Goal: Task Accomplishment & Management: Manage account settings

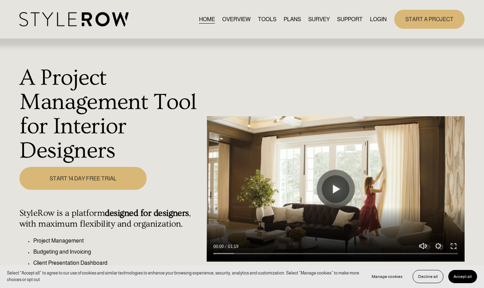
click at [376, 19] on link "LOGIN" at bounding box center [378, 19] width 17 height 9
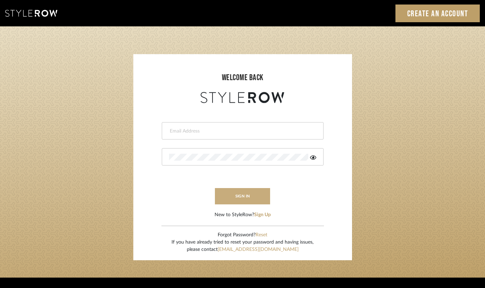
type input "lindsey@lindseymillerinteriors.com"
click at [239, 198] on button "sign in" at bounding box center [243, 196] width 56 height 16
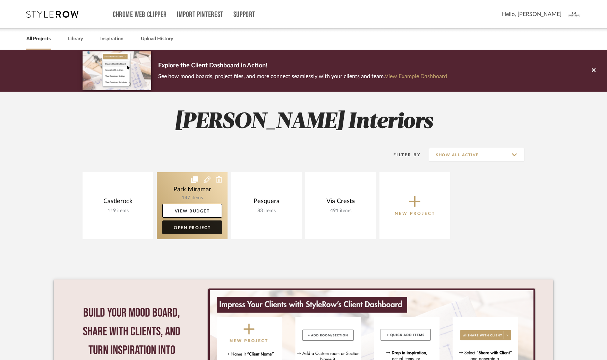
click at [182, 229] on link "Open Project" at bounding box center [192, 227] width 60 height 14
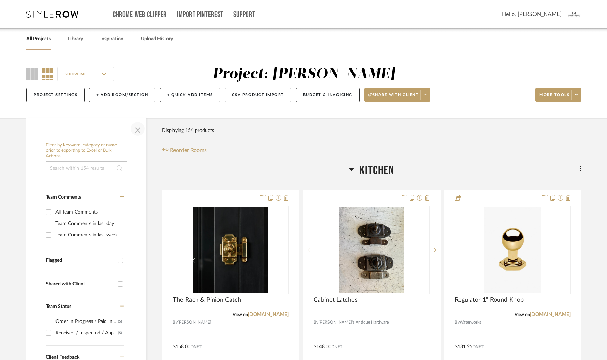
click at [139, 130] on span "button" at bounding box center [137, 128] width 17 height 17
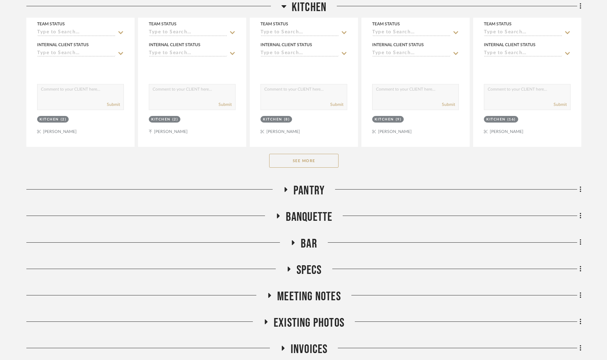
scroll to position [371, 0]
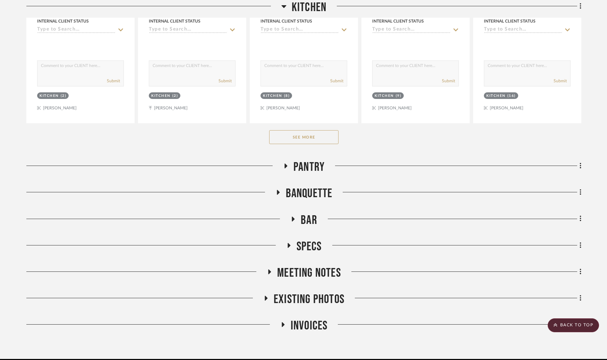
click at [308, 135] on button "See More" at bounding box center [303, 137] width 69 height 14
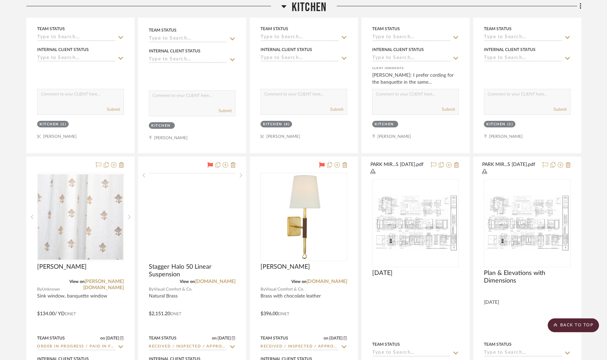
scroll to position [856, 0]
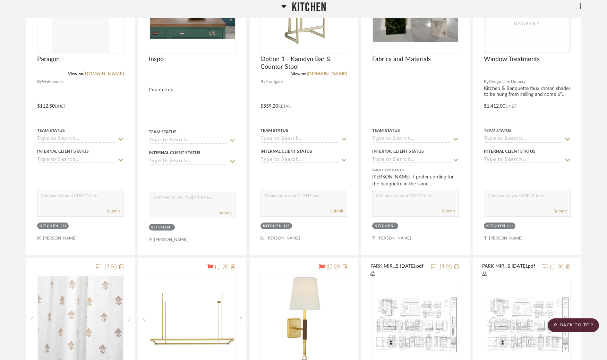
click at [284, 7] on icon at bounding box center [283, 6] width 5 height 3
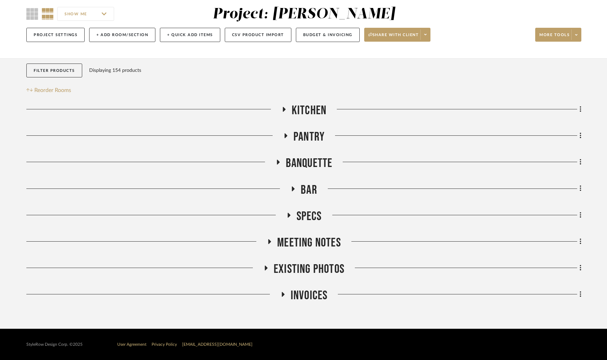
click at [279, 160] on icon at bounding box center [278, 162] width 8 height 5
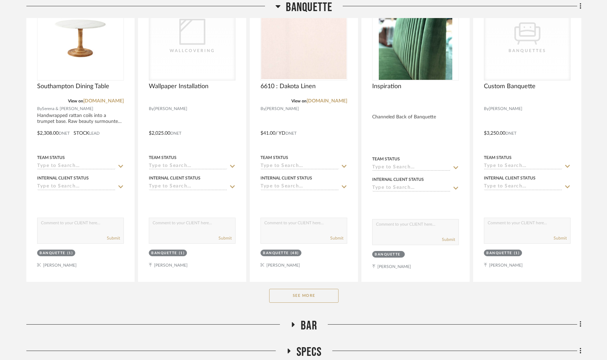
scroll to position [271, 0]
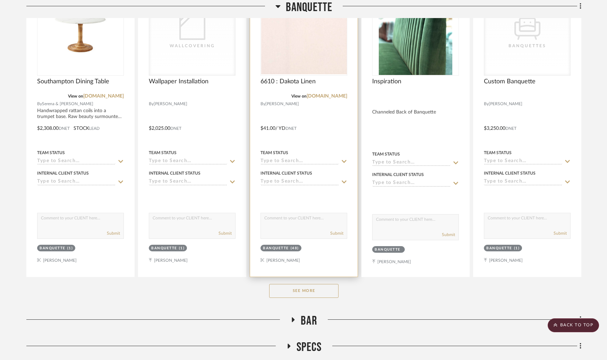
click at [308, 49] on img "0" at bounding box center [304, 32] width 86 height 86
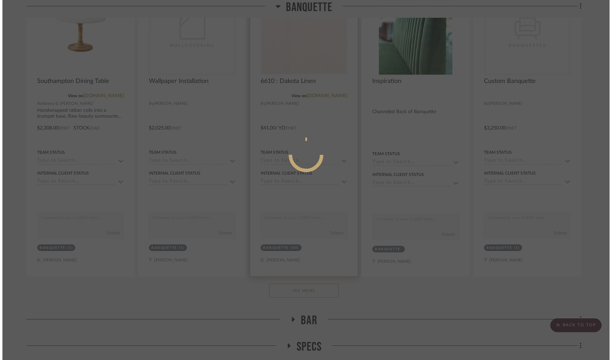
scroll to position [0, 0]
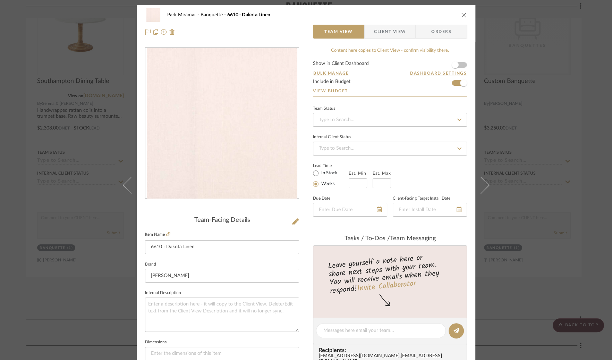
click at [387, 31] on span "Client View" at bounding box center [390, 32] width 32 height 14
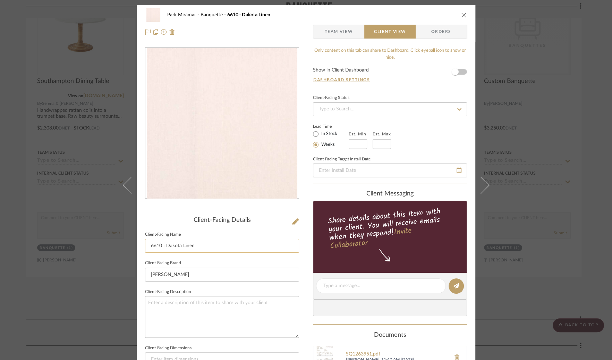
drag, startPoint x: 193, startPoint y: 246, endPoint x: 143, endPoint y: 247, distance: 50.7
click at [145, 247] on input "6610 : Dakota Linen" at bounding box center [222, 246] width 154 height 14
type input "Wallpaper"
click at [305, 225] on div "Park Miramar Banquette 6610 : Dakota Linen Team View Client View Orders Client-…" at bounding box center [306, 288] width 339 height 566
click at [345, 34] on span "Team View" at bounding box center [338, 32] width 28 height 14
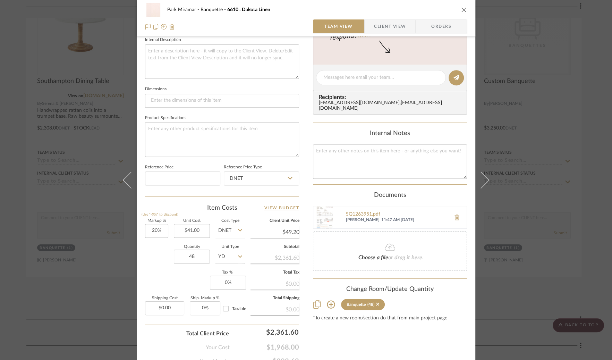
scroll to position [255, 0]
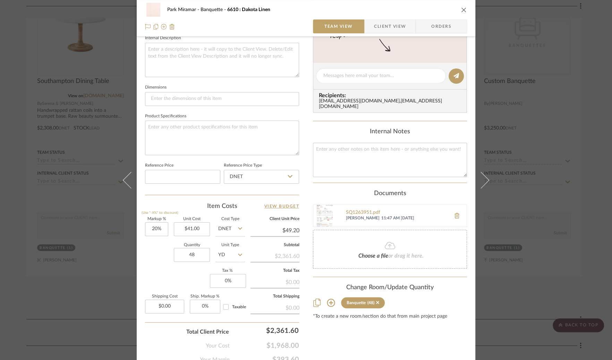
click at [305, 227] on div "Park Miramar Banquette 6610 : Dakota Linen Team View Client View Orders Team-Fa…" at bounding box center [306, 71] width 339 height 641
click at [402, 25] on span "Client View" at bounding box center [390, 26] width 32 height 14
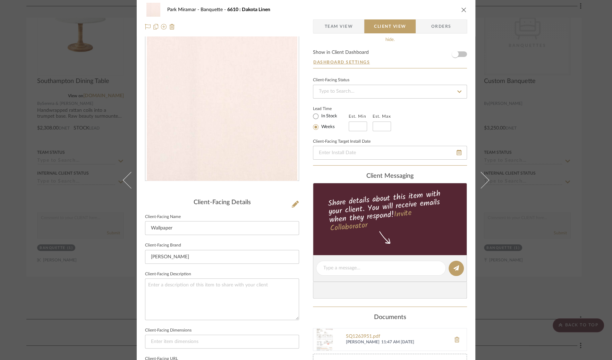
scroll to position [0, 0]
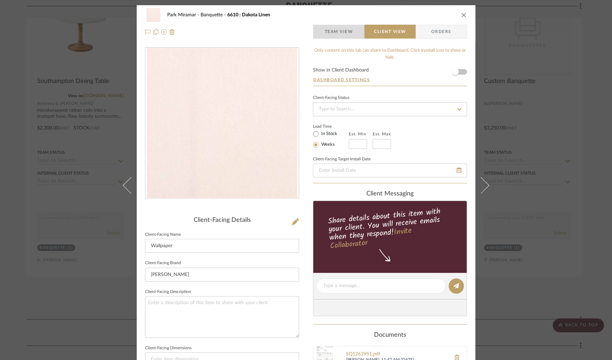
click at [337, 33] on span "Team View" at bounding box center [338, 32] width 28 height 14
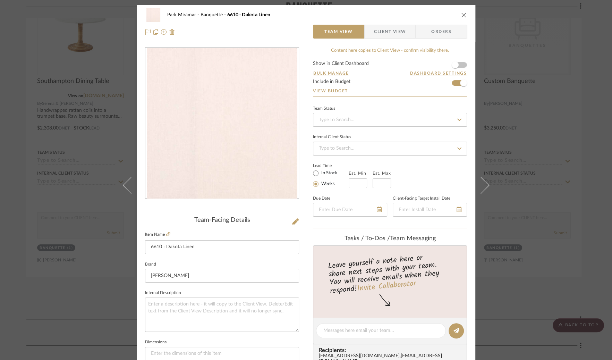
click at [461, 14] on icon "close" at bounding box center [464, 15] width 6 height 6
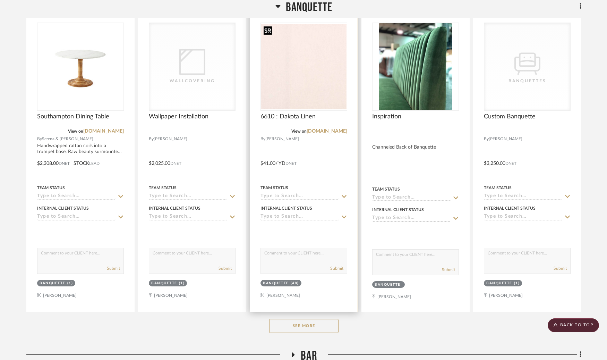
scroll to position [226, 0]
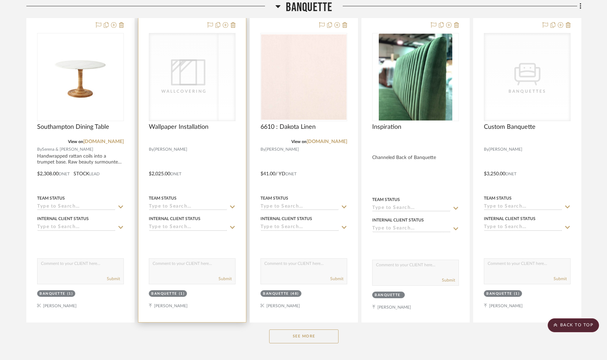
click at [201, 86] on div "Wallcovering Wallcovering" at bounding box center [192, 77] width 87 height 88
click at [201, 86] on div "Wallcovering" at bounding box center [192, 76] width 86 height 87
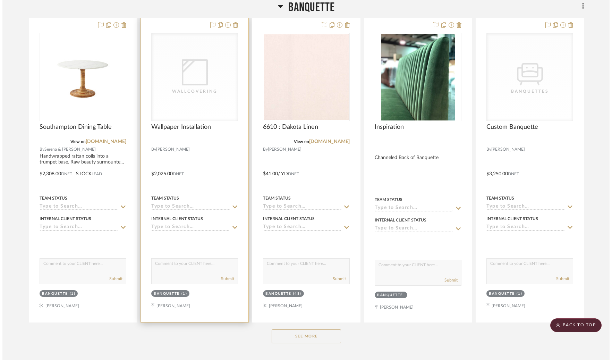
scroll to position [0, 0]
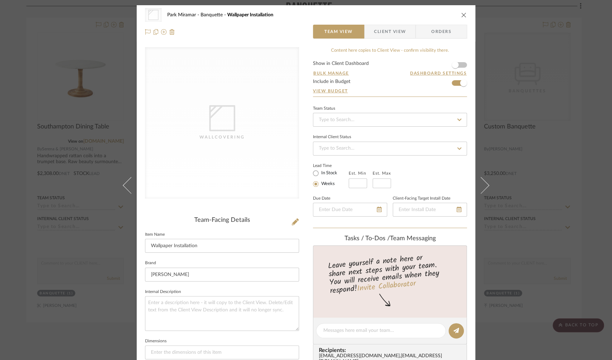
click at [462, 15] on icon "close" at bounding box center [464, 15] width 6 height 6
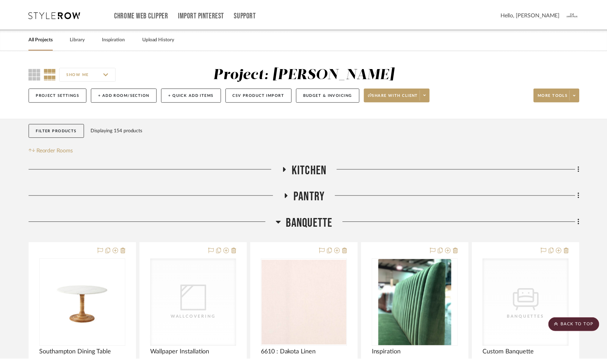
scroll to position [226, 0]
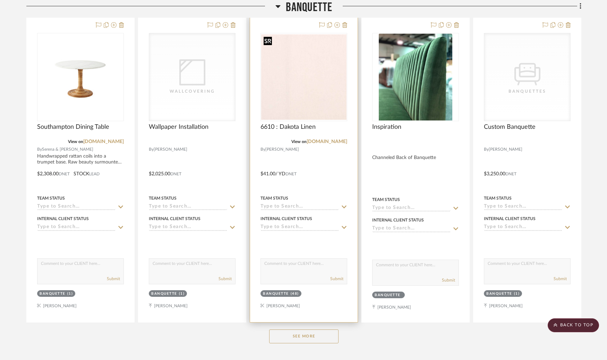
click at [298, 96] on img "0" at bounding box center [303, 76] width 85 height 85
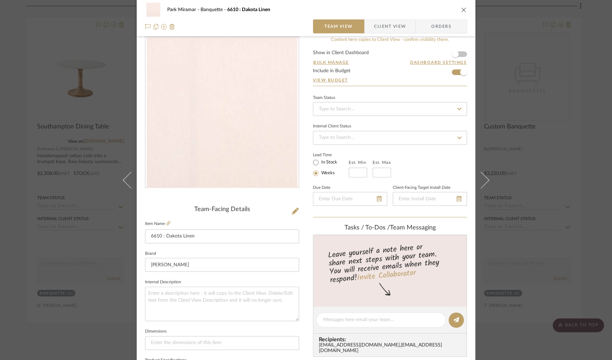
scroll to position [0, 0]
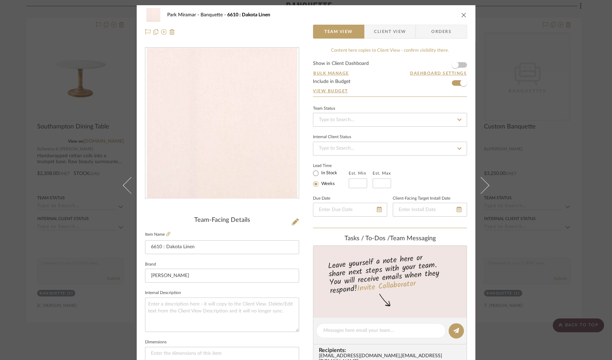
click at [461, 15] on icon "close" at bounding box center [464, 15] width 6 height 6
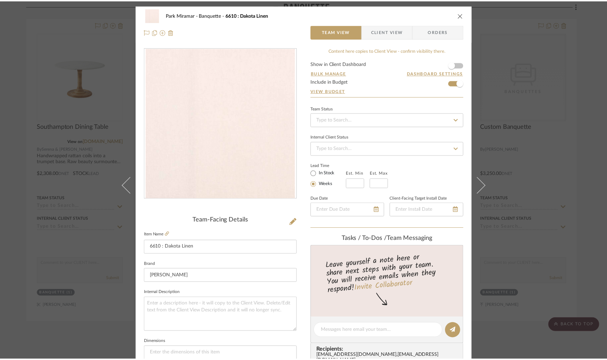
scroll to position [226, 0]
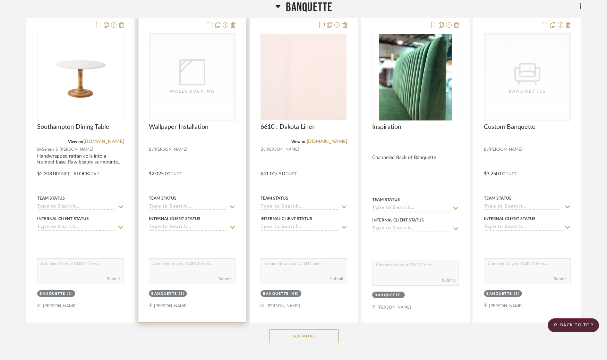
click at [211, 78] on div "Wallcovering" at bounding box center [192, 76] width 86 height 87
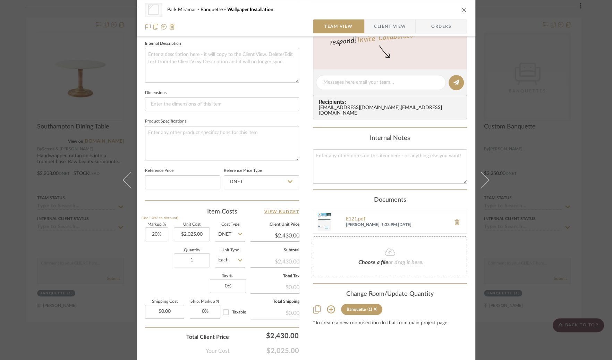
scroll to position [283, 0]
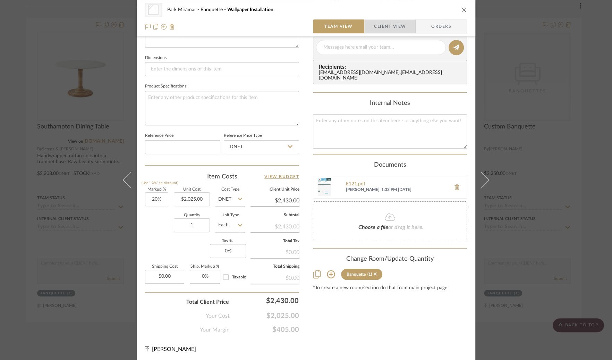
click at [387, 28] on span "Client View" at bounding box center [390, 26] width 32 height 14
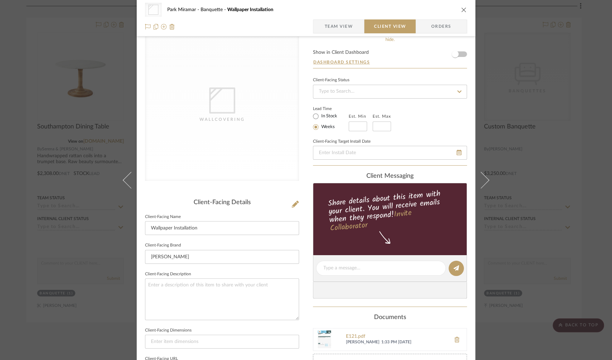
scroll to position [0, 0]
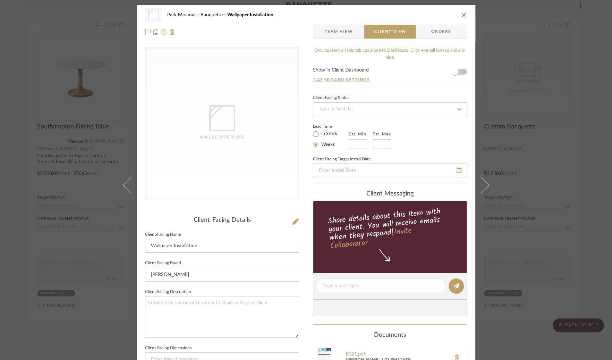
click at [342, 30] on span "Team View" at bounding box center [338, 32] width 28 height 14
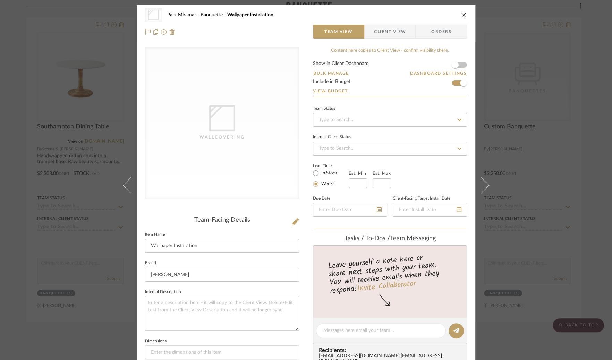
click at [461, 14] on icon "close" at bounding box center [464, 15] width 6 height 6
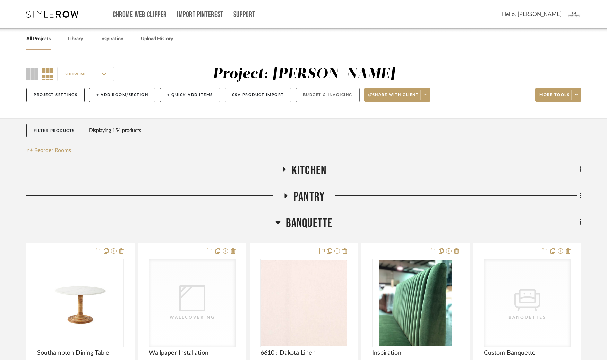
click at [333, 96] on button "Budget & Invoicing" at bounding box center [328, 95] width 64 height 14
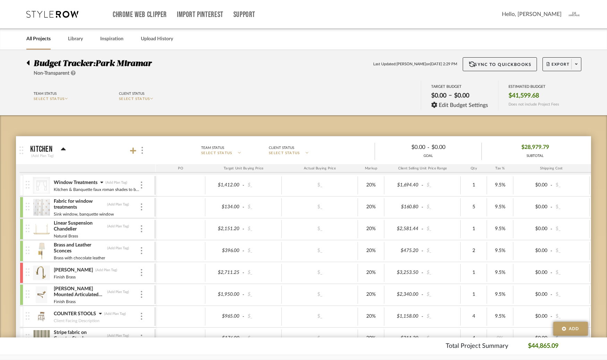
click at [377, 22] on div "Chrome Web Clipper Import Pinterest Support" at bounding box center [307, 14] width 389 height 28
click at [43, 40] on link "All Projects" at bounding box center [38, 38] width 24 height 9
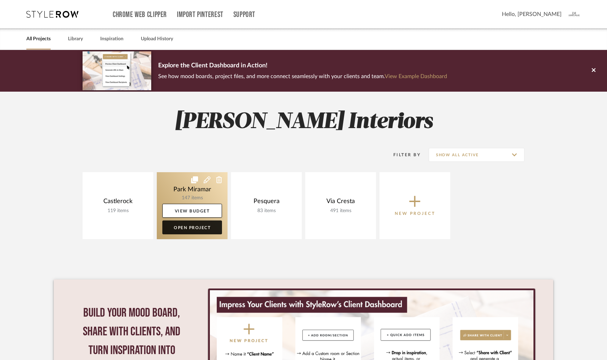
click at [188, 226] on link "Open Project" at bounding box center [192, 227] width 60 height 14
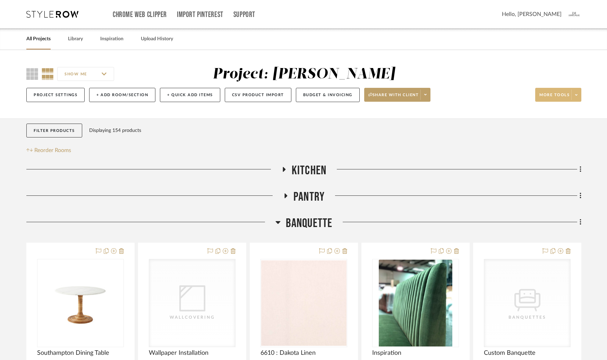
click at [575, 95] on span at bounding box center [576, 95] width 10 height 10
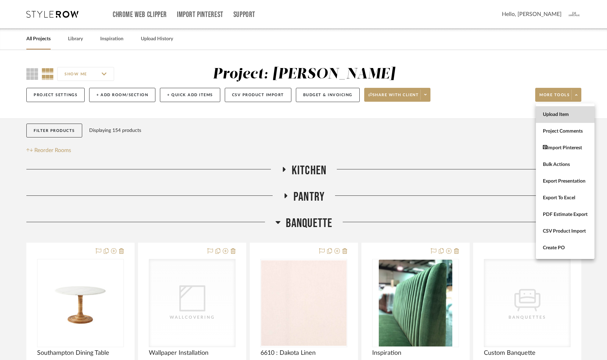
click at [556, 113] on span "Upload Item" at bounding box center [565, 115] width 45 height 6
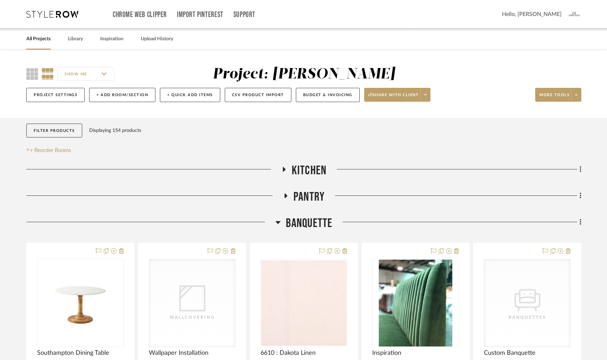
click at [284, 171] on icon at bounding box center [284, 169] width 3 height 5
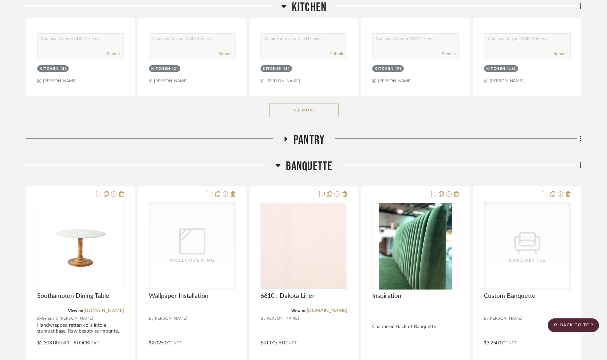
scroll to position [398, 0]
click at [300, 108] on button "See More" at bounding box center [303, 109] width 69 height 14
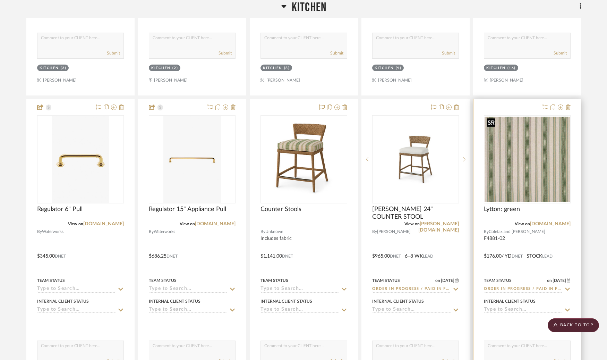
click at [520, 186] on img "0" at bounding box center [527, 159] width 85 height 85
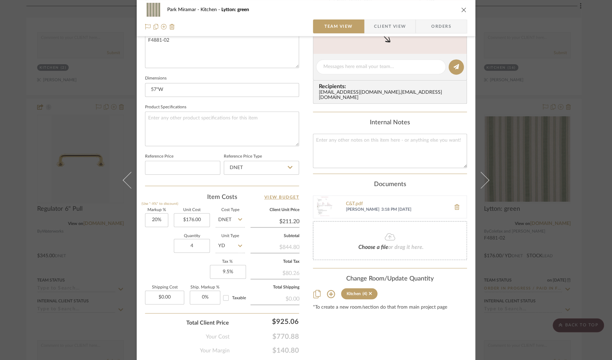
scroll to position [284, 0]
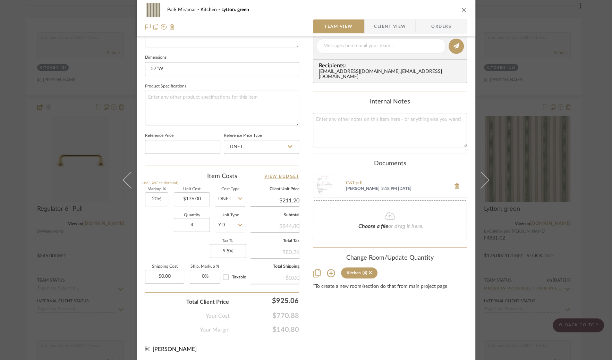
click at [328, 271] on icon at bounding box center [331, 273] width 8 height 8
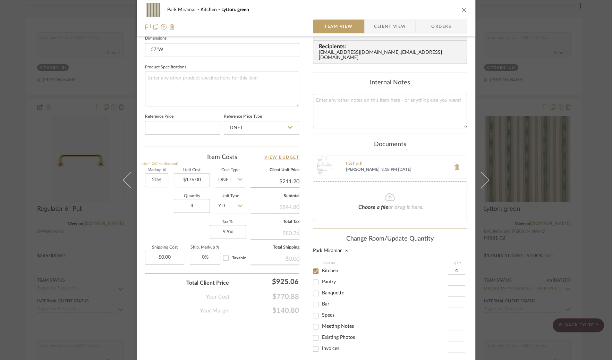
scroll to position [316, 0]
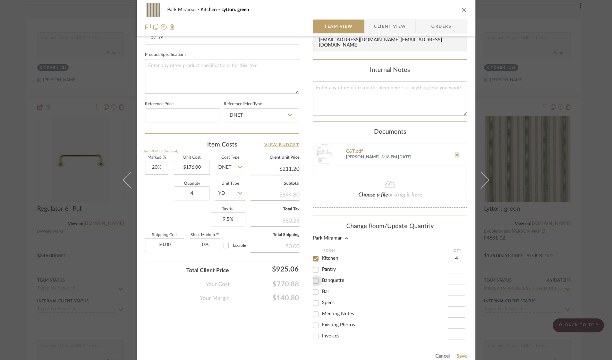
click at [314, 280] on input "Banquette" at bounding box center [315, 280] width 11 height 11
checkbox input "true"
type input "1"
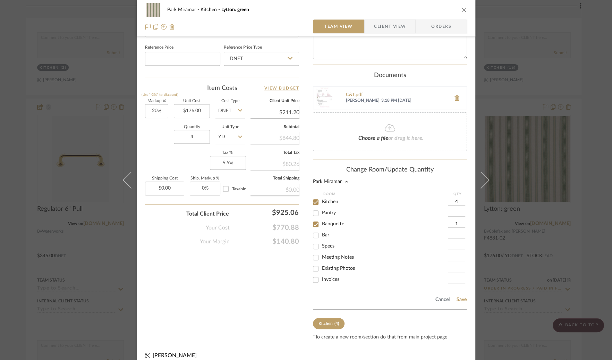
scroll to position [382, 0]
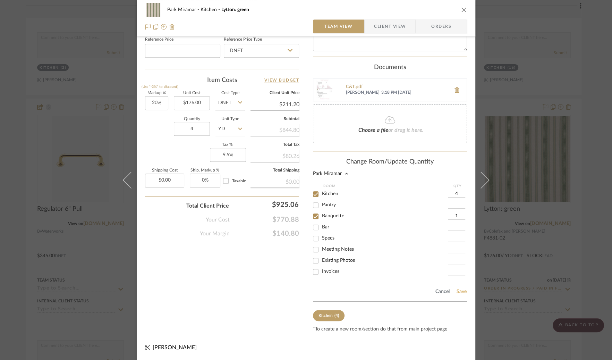
click at [459, 292] on button "Save" at bounding box center [461, 292] width 11 height 6
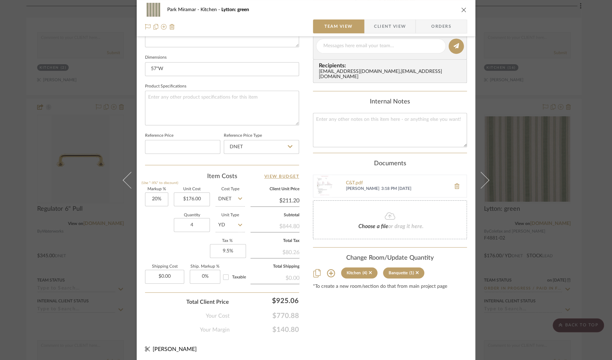
click at [462, 8] on icon "close" at bounding box center [464, 10] width 6 height 6
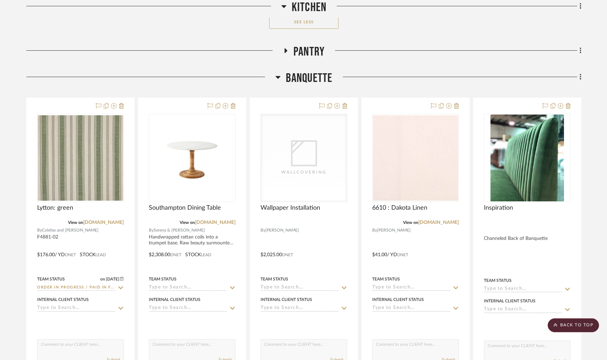
scroll to position [6662, 0]
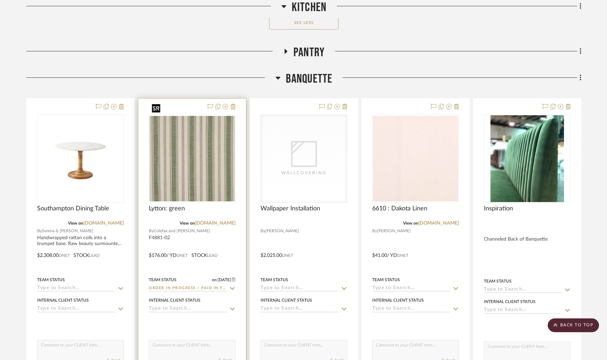
click at [0, 0] on img at bounding box center [0, 0] width 0 height 0
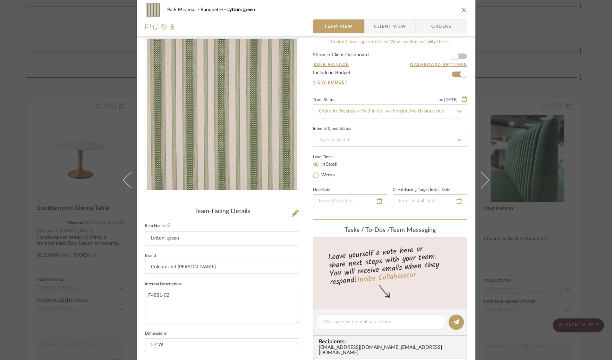
scroll to position [4, 0]
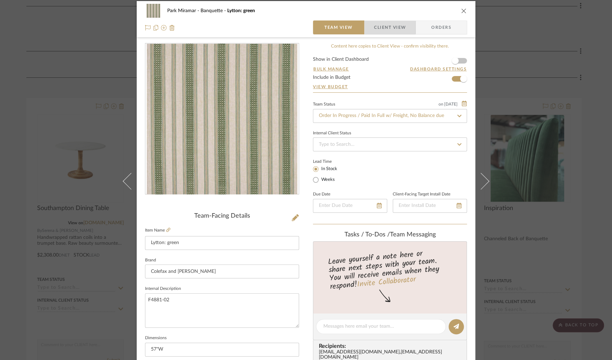
click at [387, 25] on span "Client View" at bounding box center [390, 27] width 32 height 14
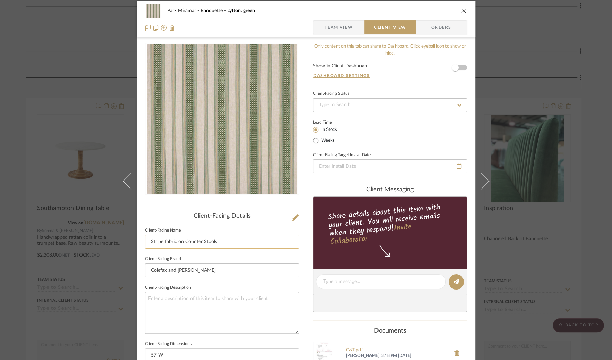
drag, startPoint x: 176, startPoint y: 242, endPoint x: 227, endPoint y: 240, distance: 51.0
click at [227, 240] on input "Stripe fabric on Counter Stools" at bounding box center [222, 242] width 154 height 14
type input "Stripe fabric"
click at [331, 31] on span "Team View" at bounding box center [338, 27] width 28 height 14
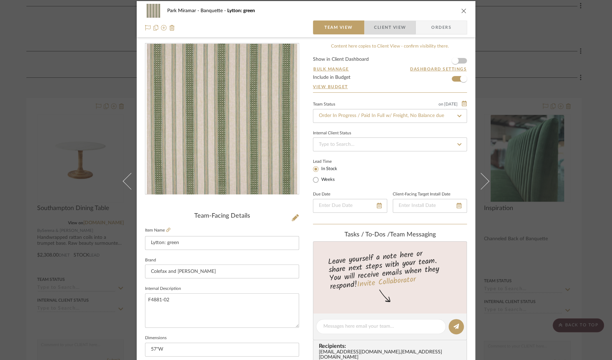
click at [400, 26] on span "Client View" at bounding box center [390, 27] width 32 height 14
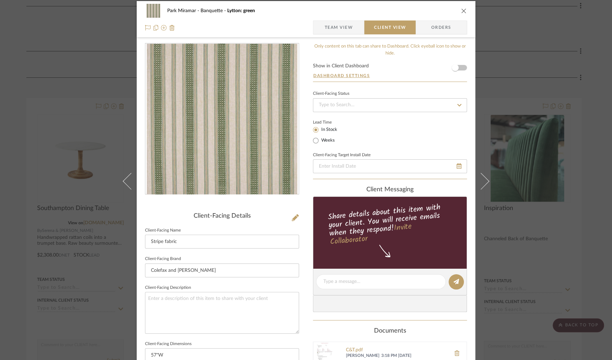
click at [461, 10] on icon "close" at bounding box center [464, 11] width 6 height 6
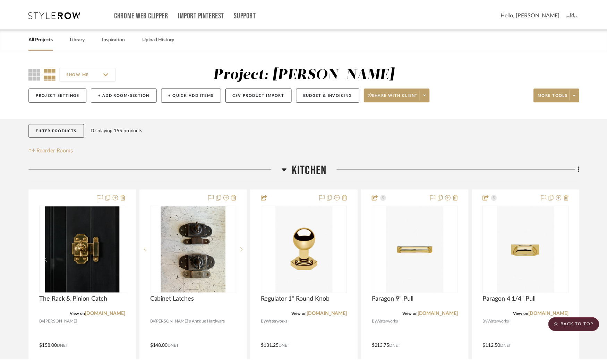
scroll to position [6662, 0]
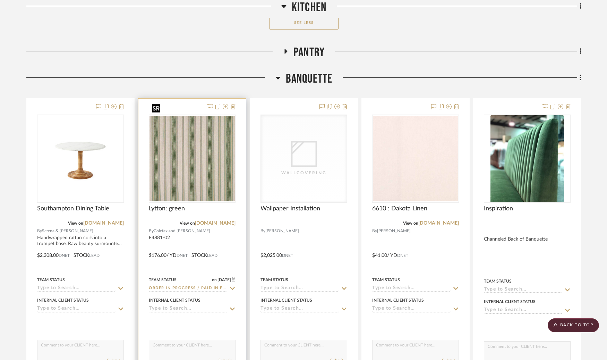
click at [199, 141] on img "0" at bounding box center [192, 158] width 85 height 85
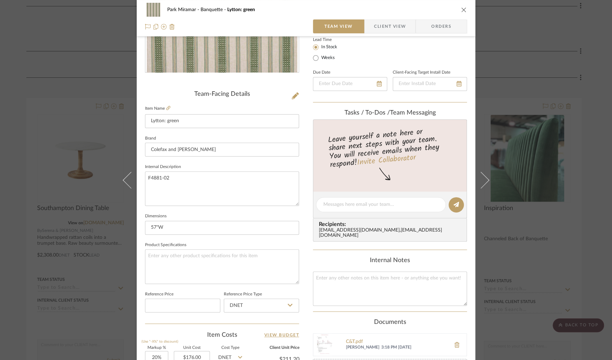
scroll to position [284, 0]
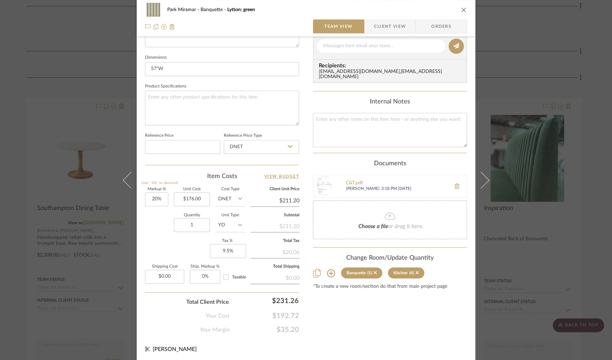
click at [462, 7] on icon "close" at bounding box center [464, 10] width 6 height 6
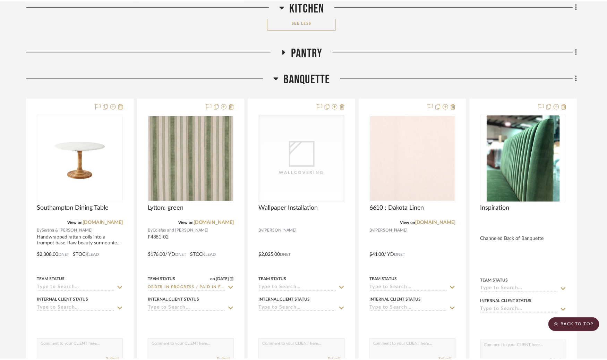
scroll to position [6662, 0]
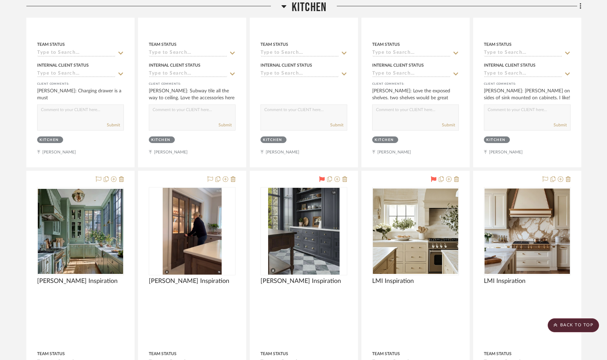
click at [283, 6] on icon at bounding box center [283, 6] width 5 height 3
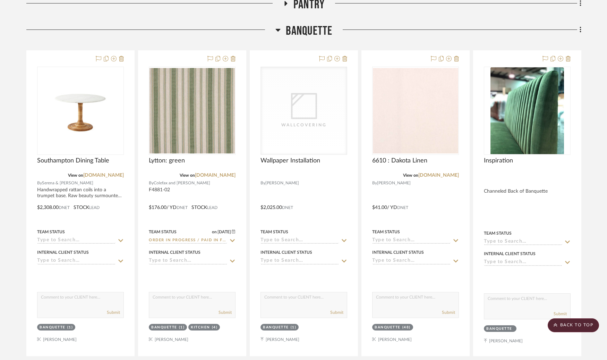
scroll to position [0, 0]
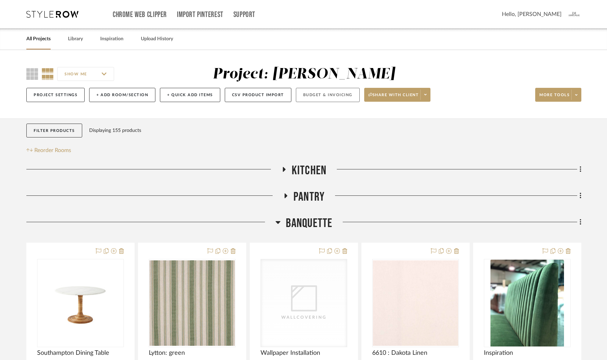
click at [339, 97] on button "Budget & Invoicing" at bounding box center [328, 95] width 64 height 14
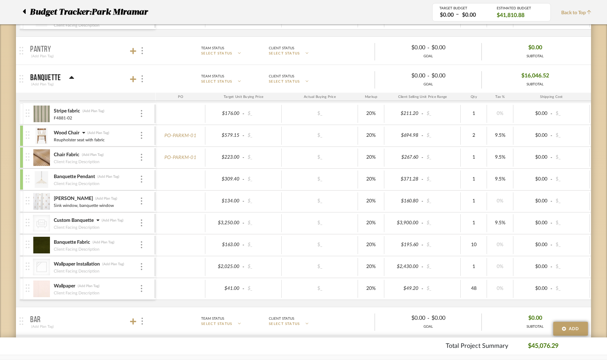
scroll to position [436, 0]
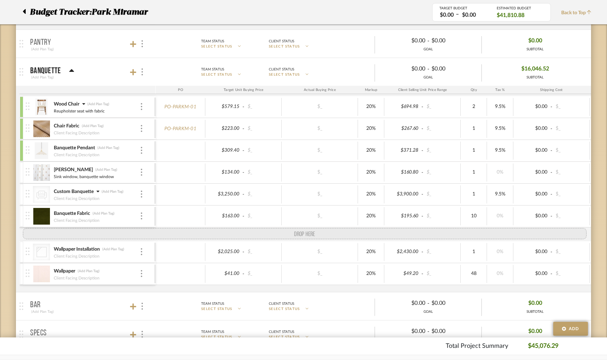
drag, startPoint x: 28, startPoint y: 104, endPoint x: 18, endPoint y: 223, distance: 119.1
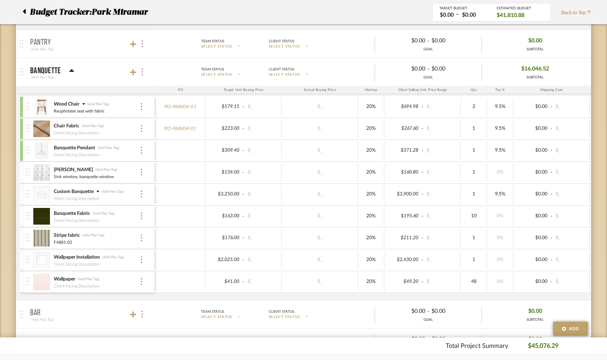
click at [23, 109] on div at bounding box center [21, 106] width 3 height 21
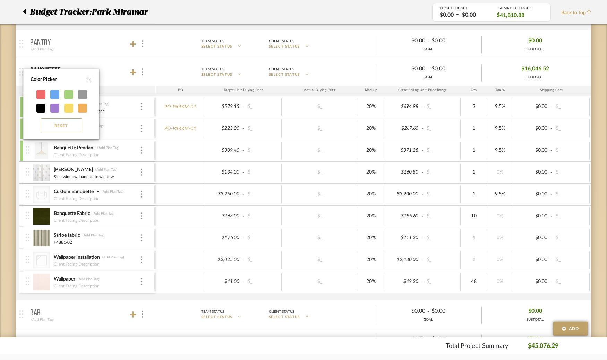
click at [62, 125] on button "Reset" at bounding box center [62, 125] width 42 height 14
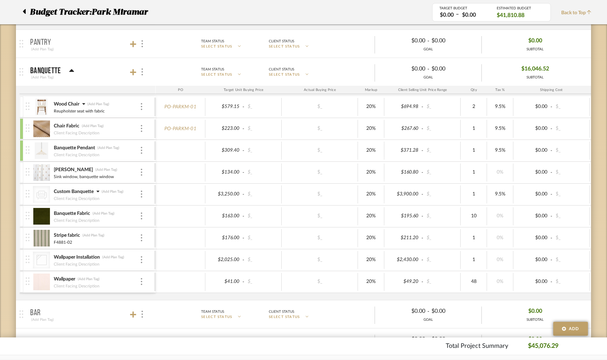
click at [22, 128] on div at bounding box center [21, 128] width 3 height 21
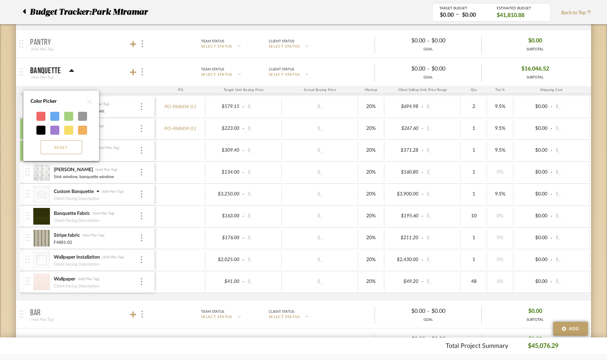
click at [59, 145] on button "Reset" at bounding box center [62, 147] width 42 height 14
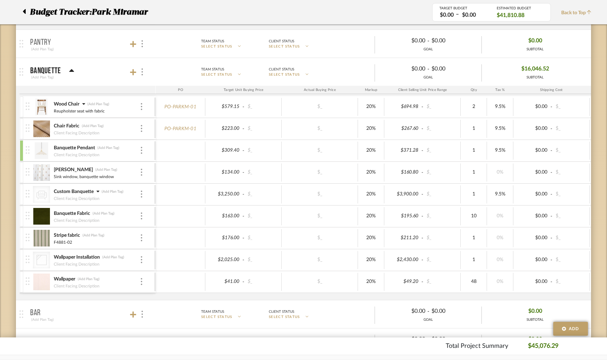
click at [21, 146] on div at bounding box center [21, 150] width 3 height 21
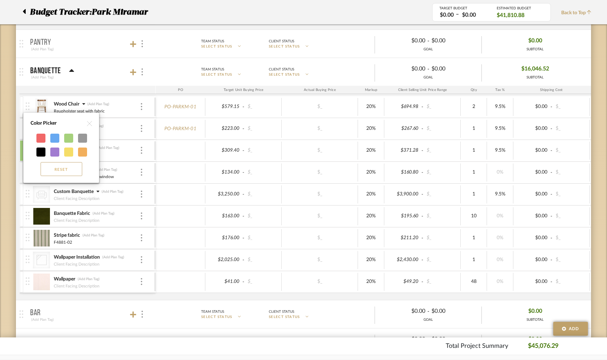
click at [58, 168] on button "Reset" at bounding box center [62, 169] width 42 height 14
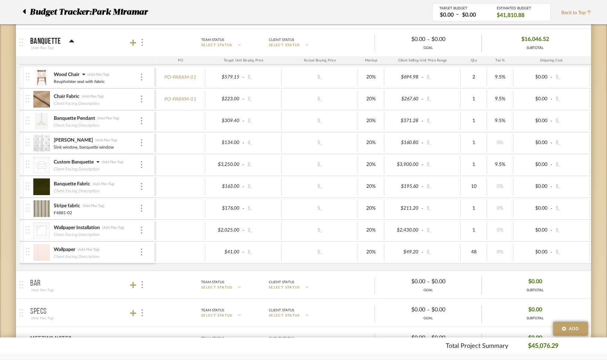
scroll to position [467, 0]
type input "9.5"
type input "9"
type input "9.5"
click at [540, 260] on div "Wood Chair (Add Plan Tag) Reupholster seat with fabric PO-PARKM-01 $579.15 - $_…" at bounding box center [377, 168] width 717 height 204
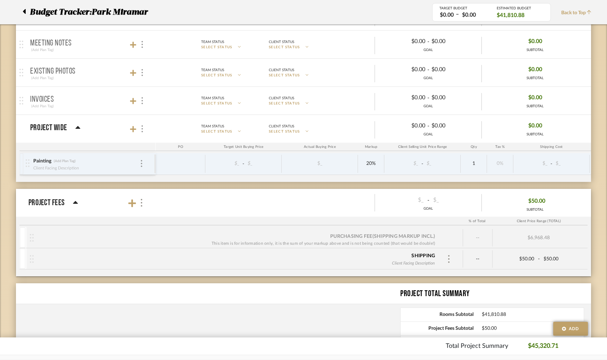
scroll to position [765, 0]
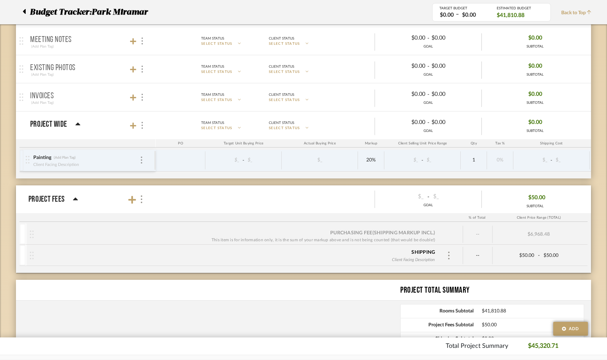
click at [425, 249] on div "Shipping" at bounding box center [423, 252] width 24 height 7
click at [450, 252] on img at bounding box center [448, 256] width 3 height 8
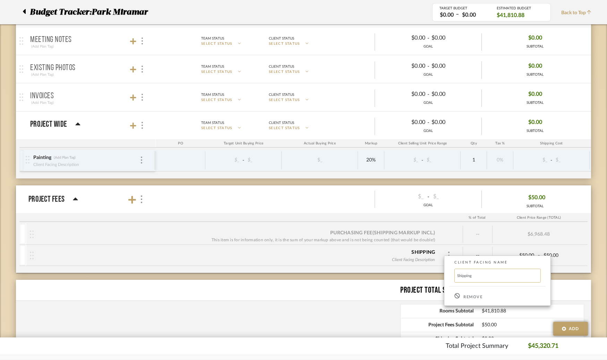
click at [473, 275] on input "Shipping" at bounding box center [497, 276] width 86 height 14
type input "Shipping/Other"
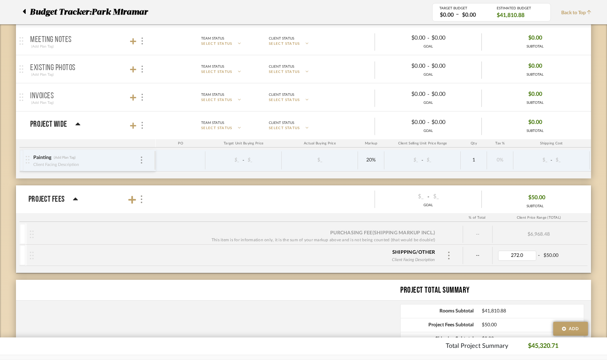
type input "272.00"
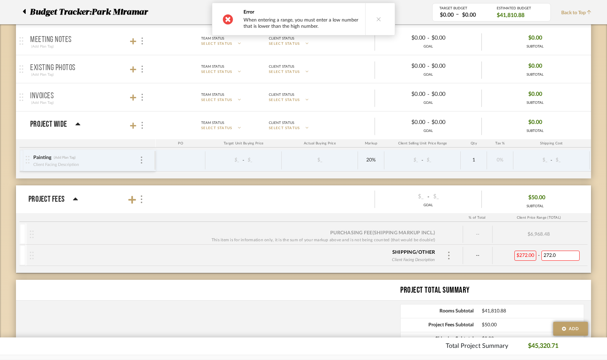
type input "272.00"
click at [552, 251] on input "272.00" at bounding box center [561, 255] width 38 height 10
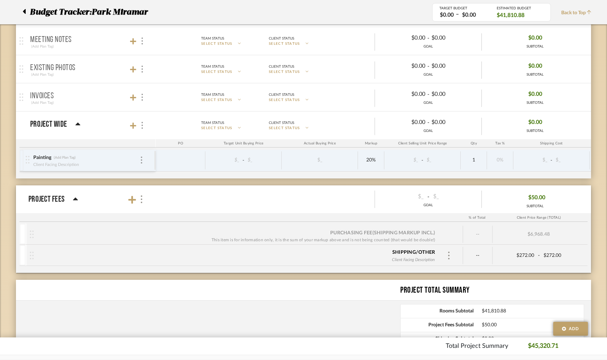
click at [587, 253] on div "Shipping/Other Client Facing Description -- $272.00 - $272.00" at bounding box center [303, 255] width 568 height 21
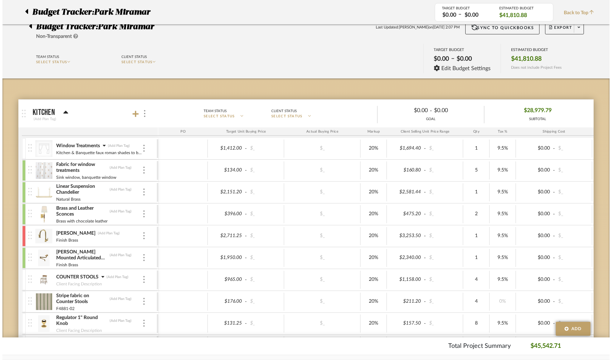
scroll to position [0, 0]
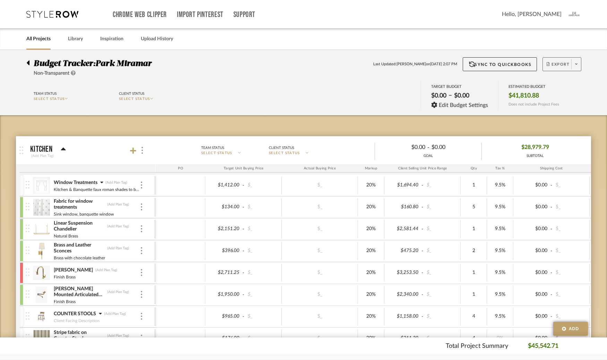
click at [578, 61] on span at bounding box center [576, 64] width 10 height 10
click at [531, 85] on span "Export PDF" at bounding box center [548, 84] width 52 height 6
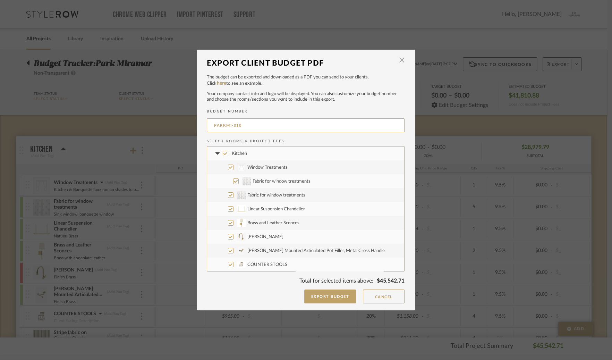
click at [224, 153] on input "Kitchen" at bounding box center [226, 154] width 6 height 6
checkbox input "false"
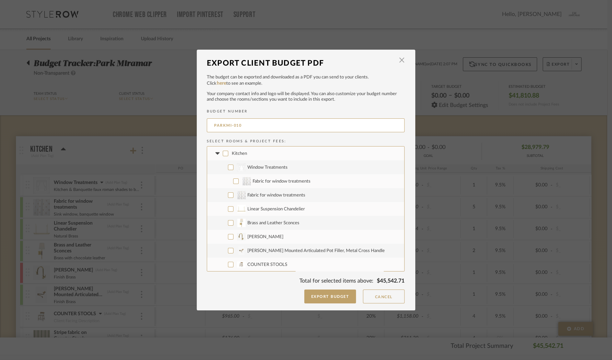
checkbox input "false"
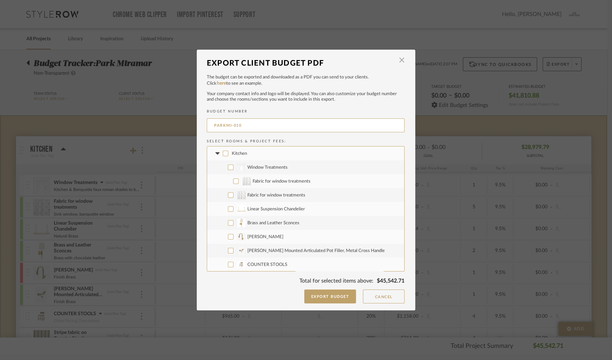
checkbox input "false"
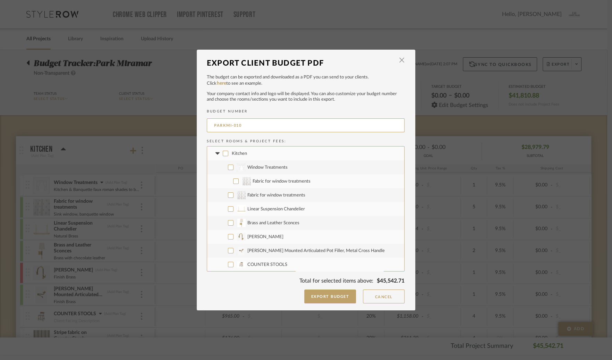
checkbox input "false"
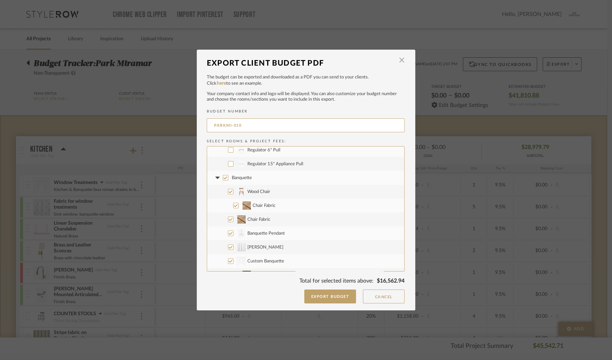
scroll to position [198, 0]
click at [224, 175] on input "Banquette" at bounding box center [226, 178] width 6 height 6
checkbox input "false"
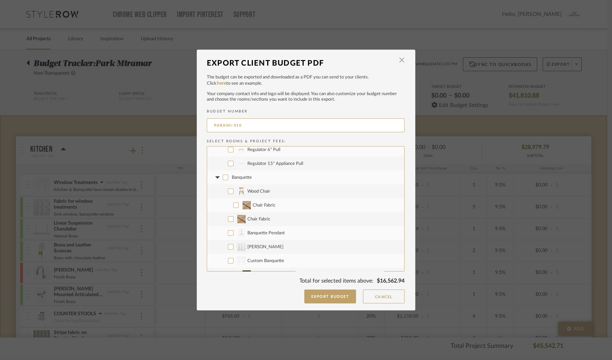
checkbox input "false"
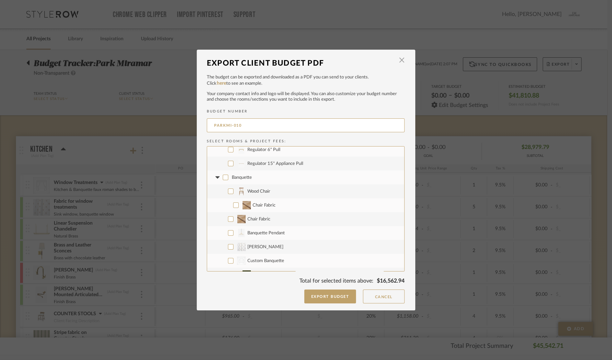
checkbox input "false"
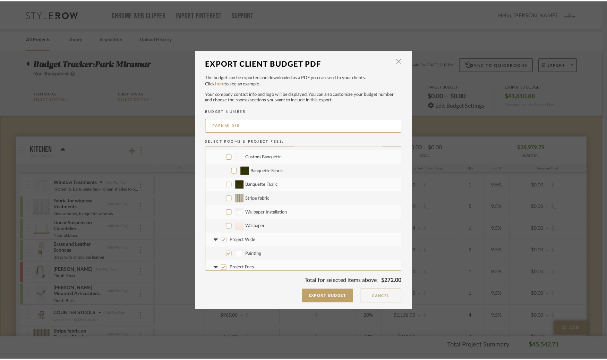
scroll to position [319, 0]
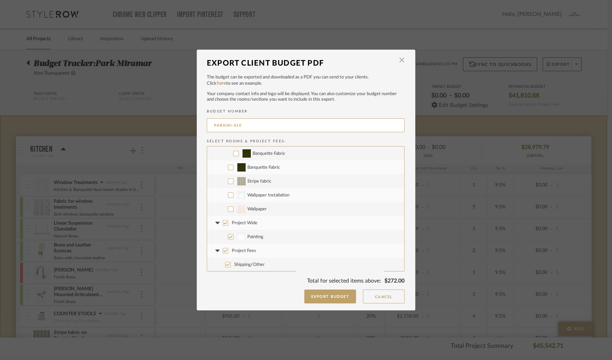
click at [228, 183] on input "Stripe fabric" at bounding box center [231, 181] width 6 height 6
checkbox input "true"
click at [228, 195] on input "Wallpaper Installation" at bounding box center [231, 195] width 6 height 6
checkbox input "true"
click at [228, 211] on input "Wallpaper" at bounding box center [231, 209] width 6 height 6
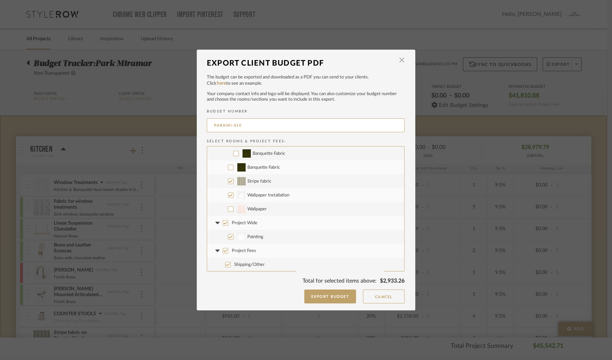
checkbox input "true"
click at [223, 225] on input "Project Wide" at bounding box center [226, 223] width 6 height 6
checkbox input "false"
click at [336, 297] on button "Export Budget" at bounding box center [330, 296] width 52 height 14
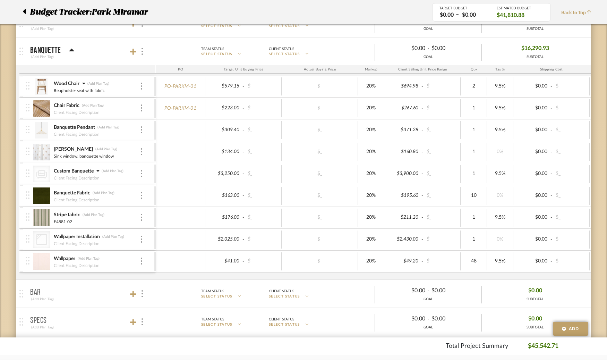
scroll to position [460, 0]
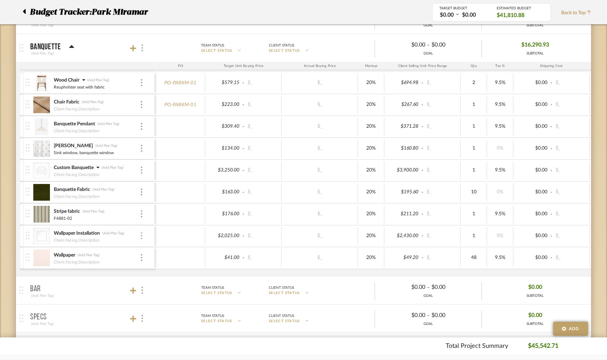
click at [143, 232] on div at bounding box center [141, 236] width 3 height 8
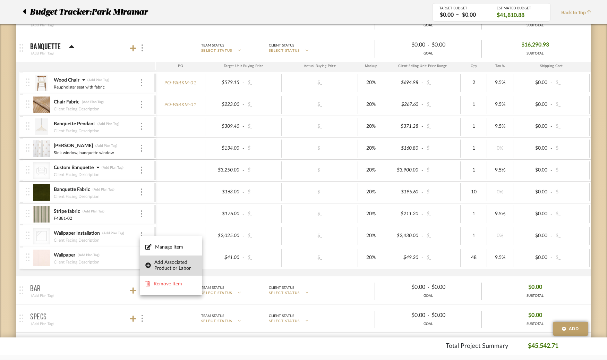
click at [155, 263] on span "Add Associated Product or Labor" at bounding box center [175, 266] width 42 height 12
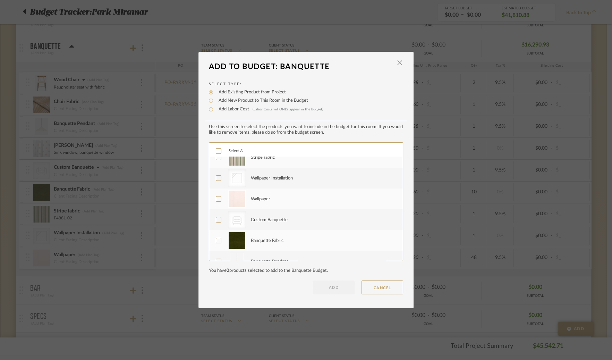
scroll to position [19, 0]
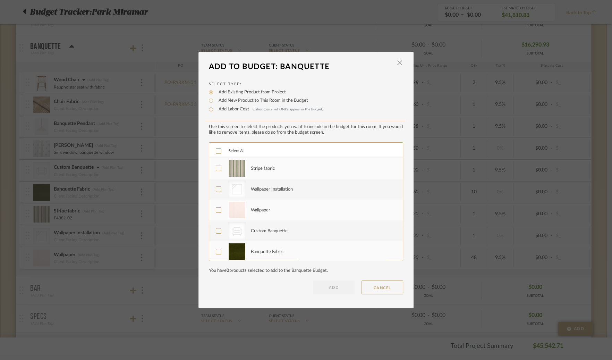
click at [216, 212] on icon at bounding box center [218, 209] width 5 height 5
click at [325, 287] on button "ADD" at bounding box center [334, 287] width 42 height 14
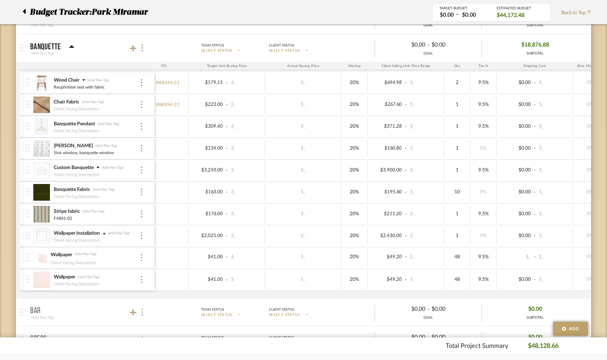
scroll to position [0, 0]
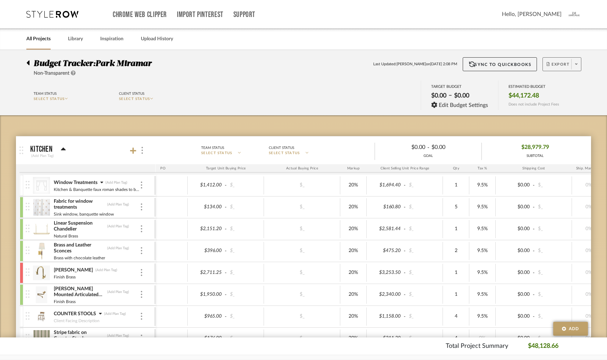
click at [576, 65] on icon at bounding box center [576, 64] width 2 height 4
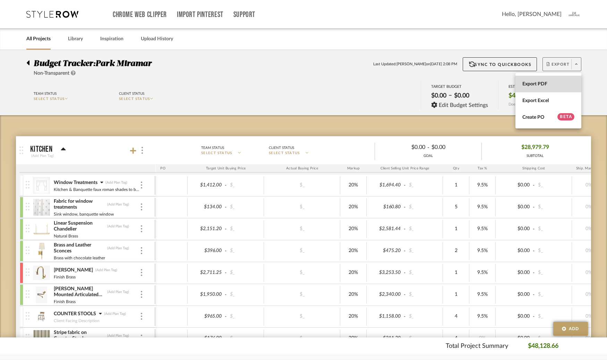
click at [533, 86] on span "Export PDF" at bounding box center [548, 84] width 52 height 6
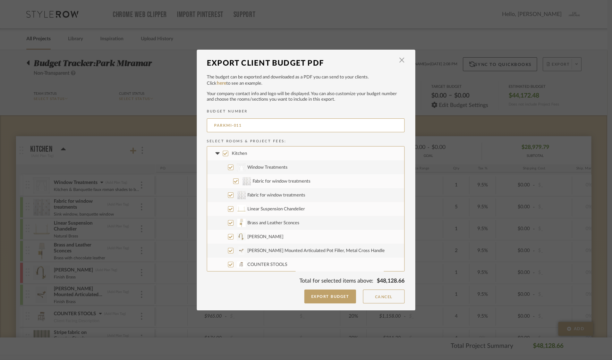
click at [223, 152] on input "Kitchen" at bounding box center [226, 154] width 6 height 6
checkbox input "false"
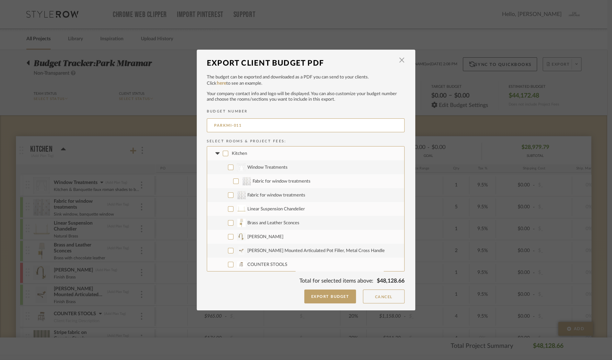
checkbox input "false"
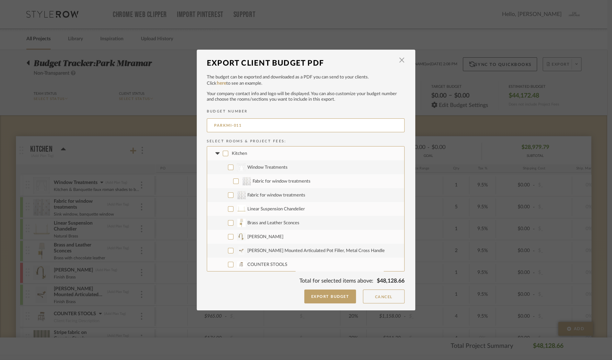
checkbox input "false"
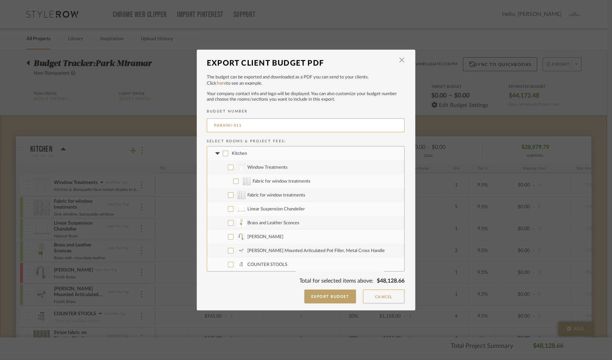
checkbox input "false"
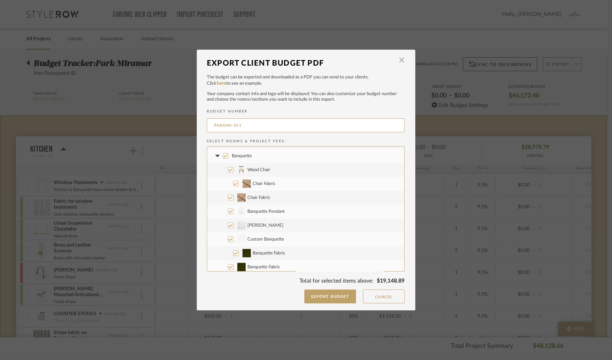
click at [224, 156] on input "Banquette" at bounding box center [226, 156] width 6 height 6
checkbox input "false"
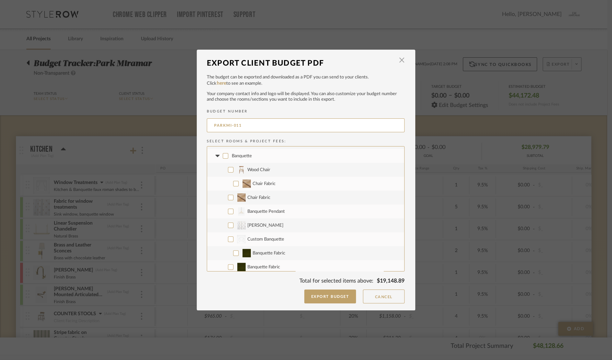
checkbox input "false"
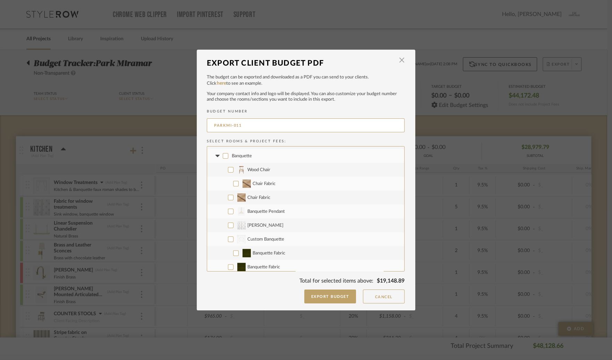
checkbox input "false"
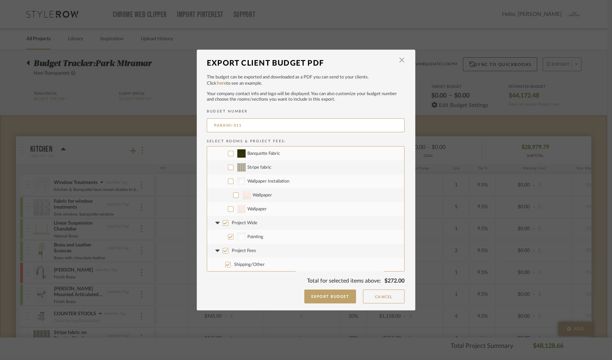
click at [223, 223] on input "Project Wide" at bounding box center [226, 223] width 6 height 6
checkbox input "false"
click at [228, 180] on input "Wallpaper Installation" at bounding box center [231, 181] width 6 height 6
checkbox input "true"
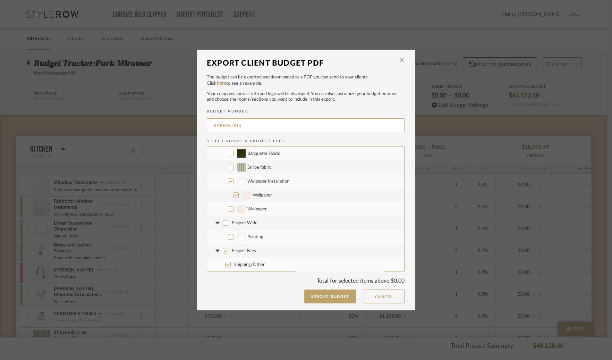
checkbox input "true"
click at [228, 168] on input "Stripe fabric" at bounding box center [231, 167] width 6 height 6
checkbox input "true"
click at [339, 296] on button "Export Budget" at bounding box center [330, 296] width 52 height 14
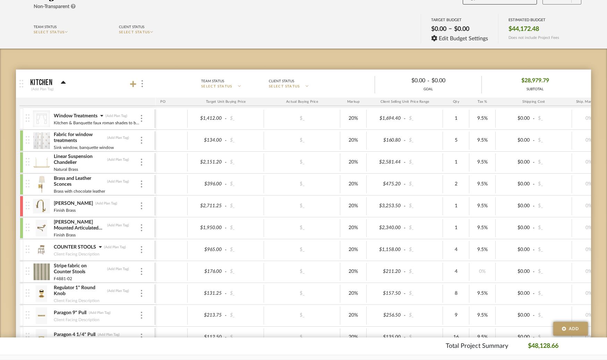
scroll to position [63, 0]
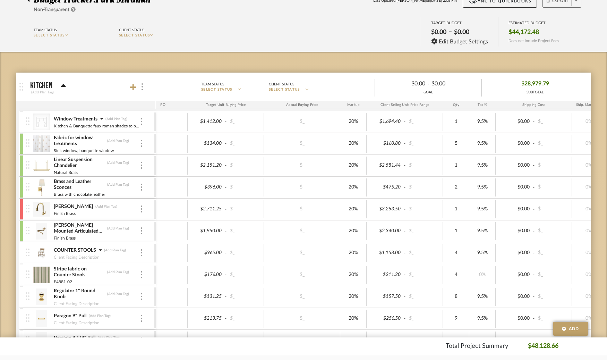
click at [62, 85] on icon at bounding box center [63, 85] width 5 height 3
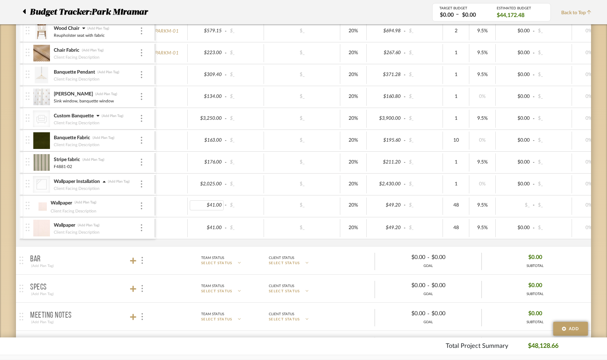
scroll to position [0, 32]
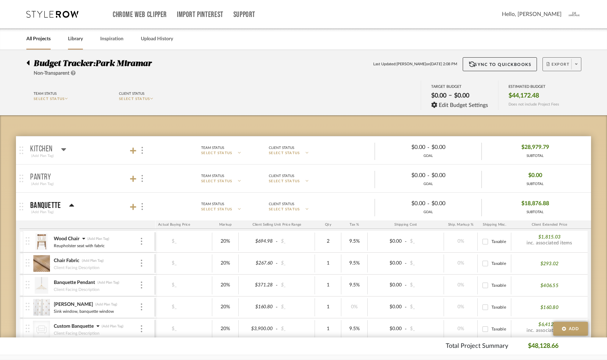
click at [74, 40] on link "Library" at bounding box center [75, 38] width 15 height 9
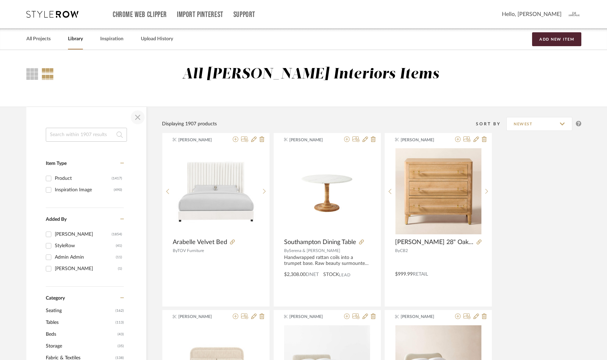
click at [138, 118] on span "button" at bounding box center [137, 117] width 17 height 17
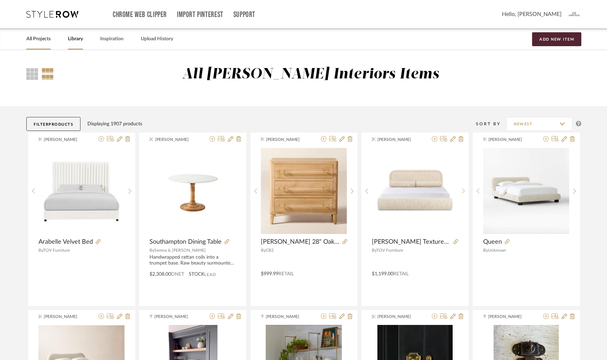
click at [42, 40] on link "All Projects" at bounding box center [38, 38] width 24 height 9
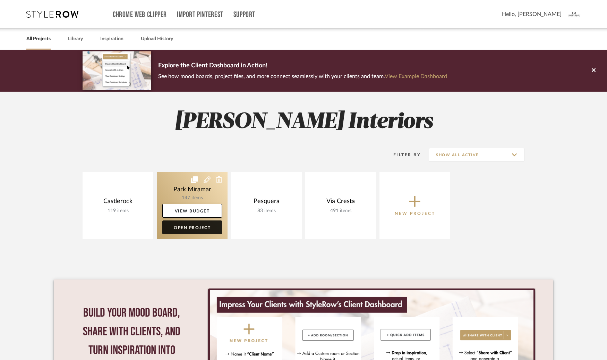
click at [192, 229] on link "Open Project" at bounding box center [192, 227] width 60 height 14
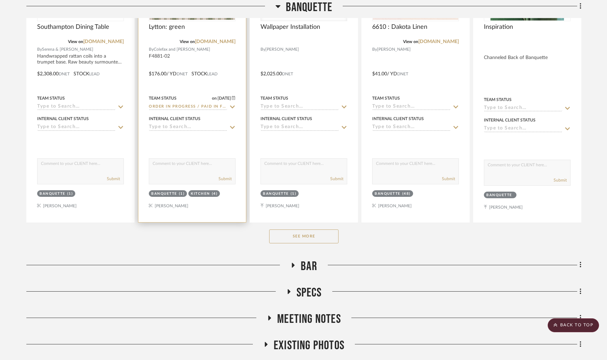
scroll to position [401, 0]
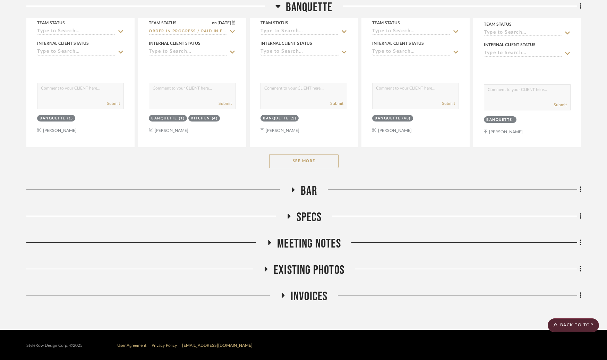
click at [284, 295] on icon at bounding box center [283, 295] width 8 height 5
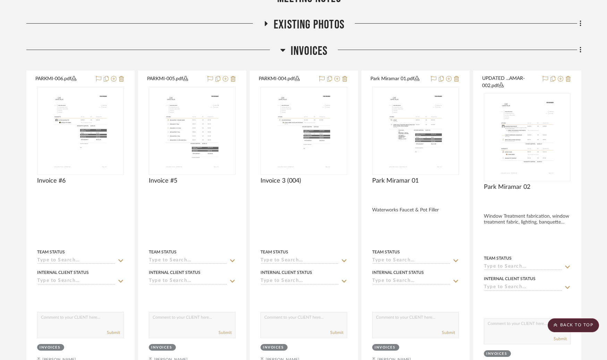
scroll to position [648, 0]
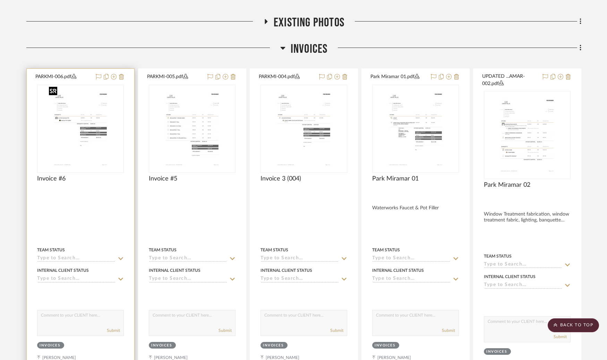
click at [61, 115] on img "0" at bounding box center [80, 128] width 68 height 87
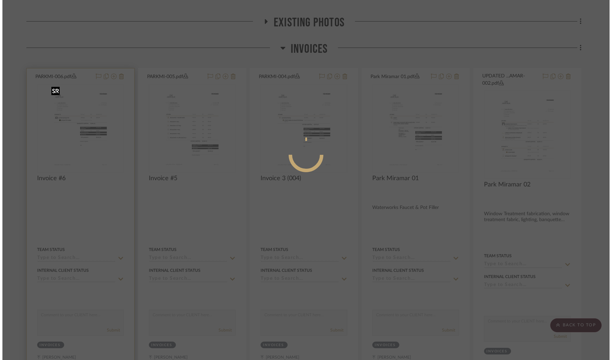
scroll to position [0, 0]
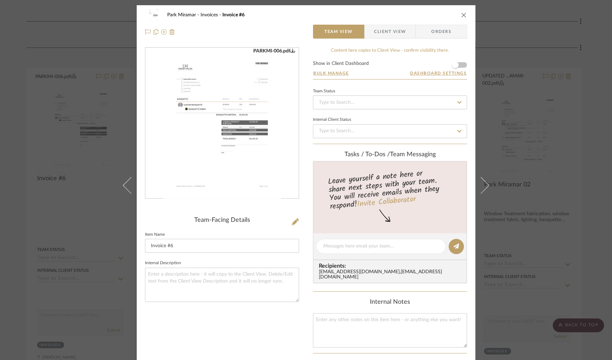
click at [269, 50] on div "PARKMI-006.pdf" at bounding box center [274, 51] width 42 height 6
click at [462, 15] on icon "close" at bounding box center [464, 15] width 6 height 6
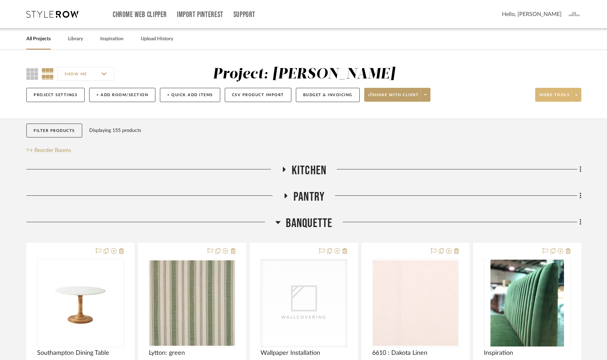
click at [576, 94] on icon at bounding box center [576, 95] width 2 height 4
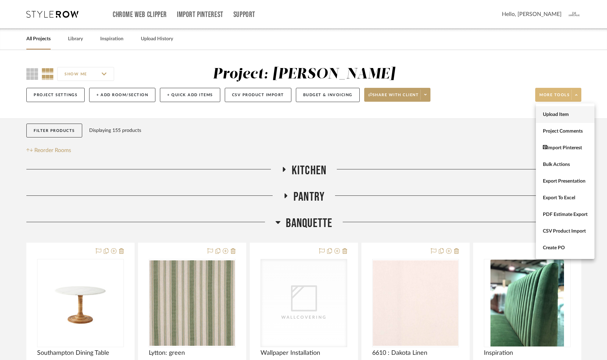
click at [557, 113] on span "Upload Item" at bounding box center [565, 115] width 45 height 6
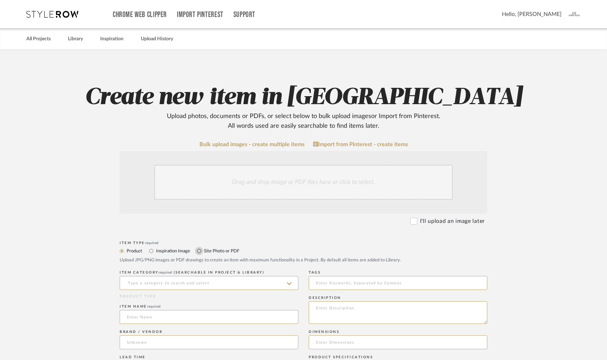
click at [199, 250] on input "Site Photo or PDF" at bounding box center [199, 251] width 8 height 8
radio input "true"
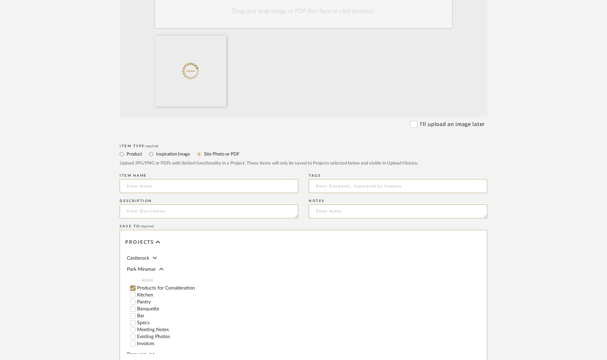
scroll to position [174, 0]
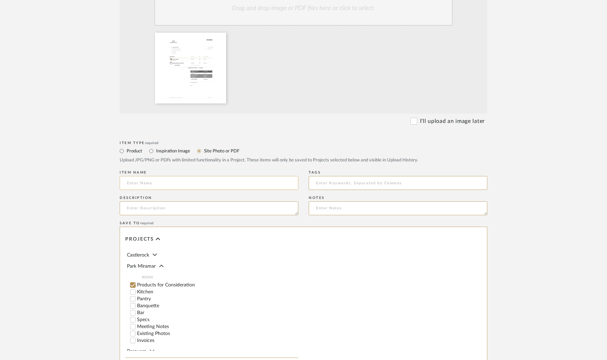
click at [150, 182] on input at bounding box center [209, 183] width 179 height 14
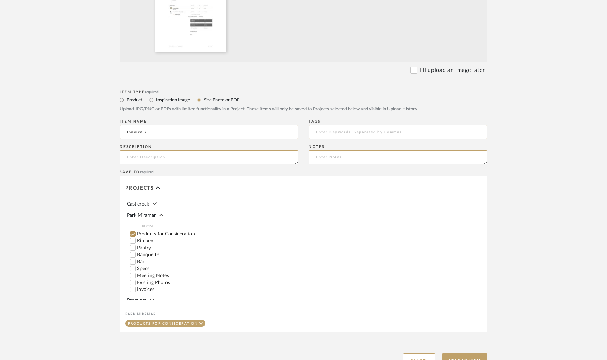
scroll to position [253, 0]
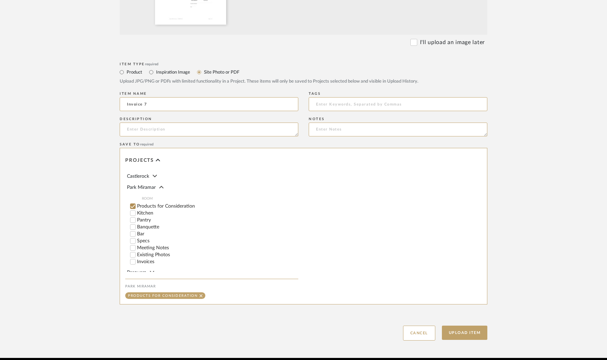
type input "Invoice 7"
click at [134, 260] on input "Invoices" at bounding box center [132, 261] width 7 height 7
checkbox input "false"
click at [475, 333] on button "Upload Item" at bounding box center [465, 332] width 46 height 14
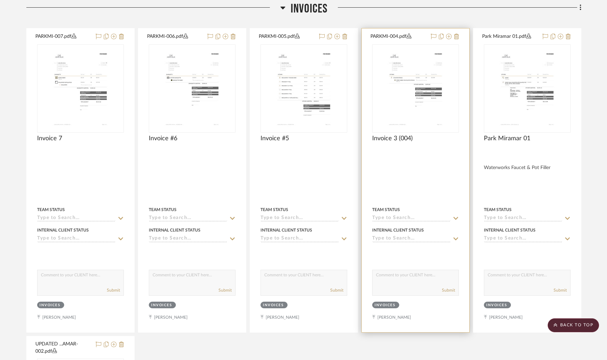
scroll to position [689, 0]
